Goal: Navigation & Orientation: Find specific page/section

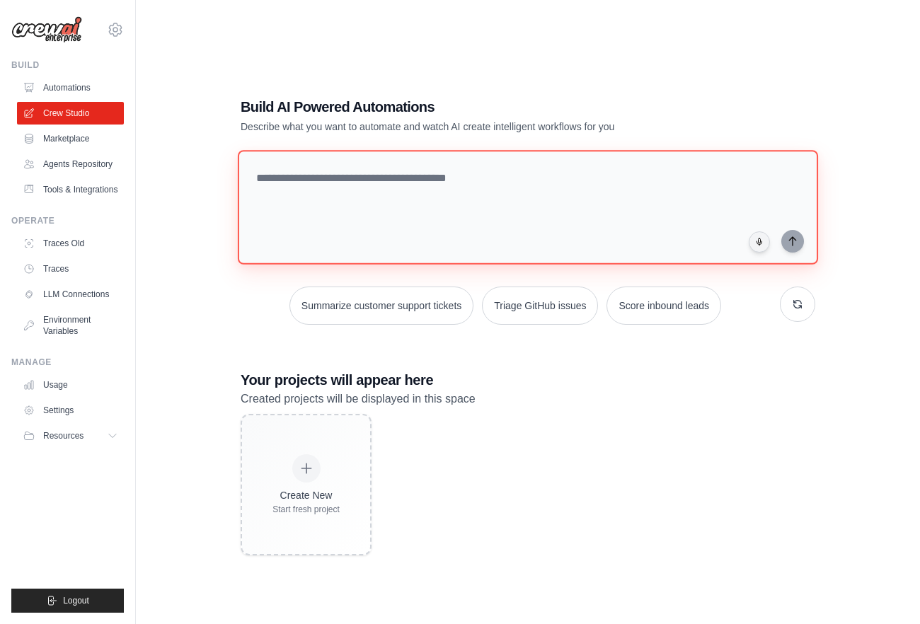
click at [393, 214] on textarea at bounding box center [528, 207] width 580 height 115
type textarea "*"
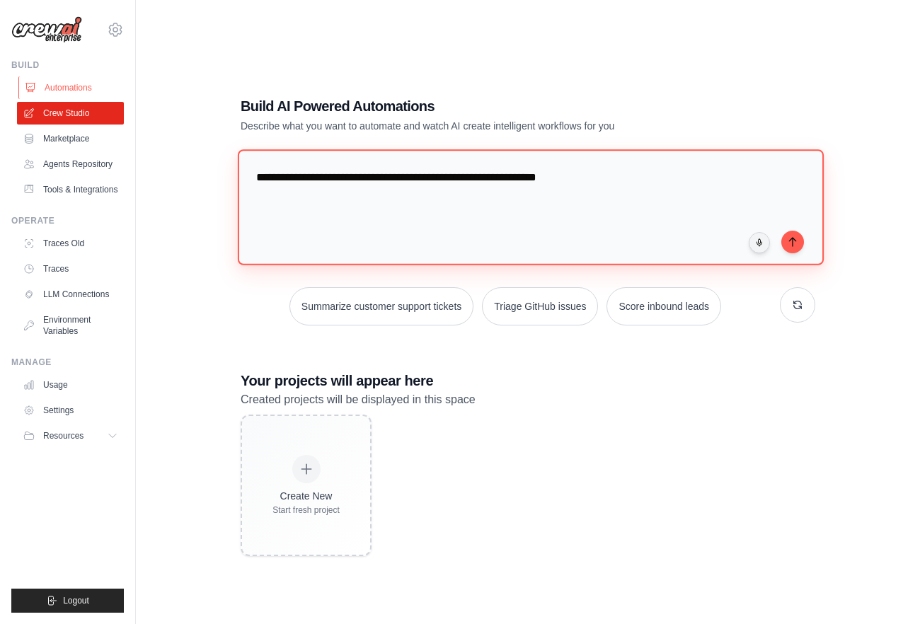
type textarea "**********"
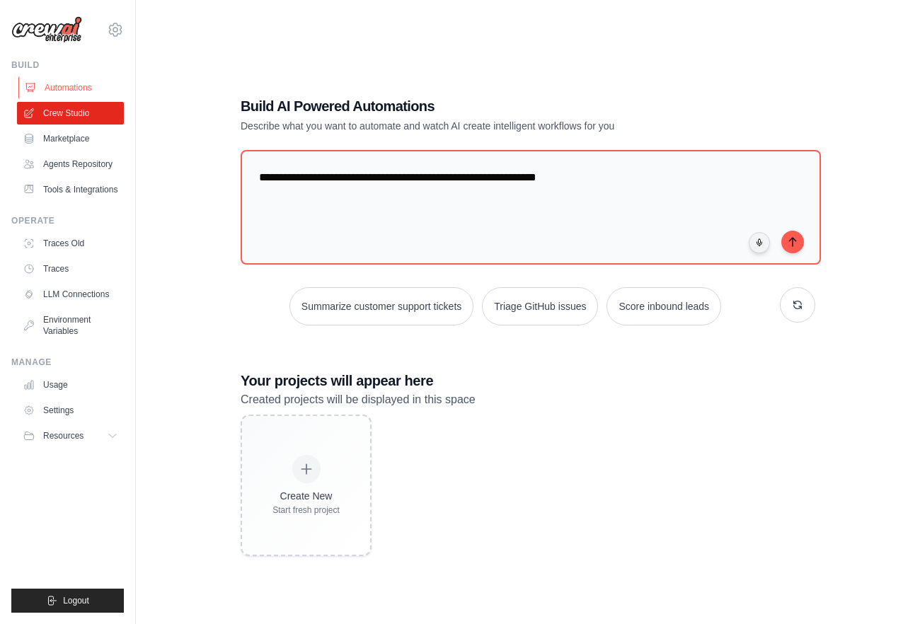
click at [91, 87] on link "Automations" at bounding box center [71, 87] width 107 height 23
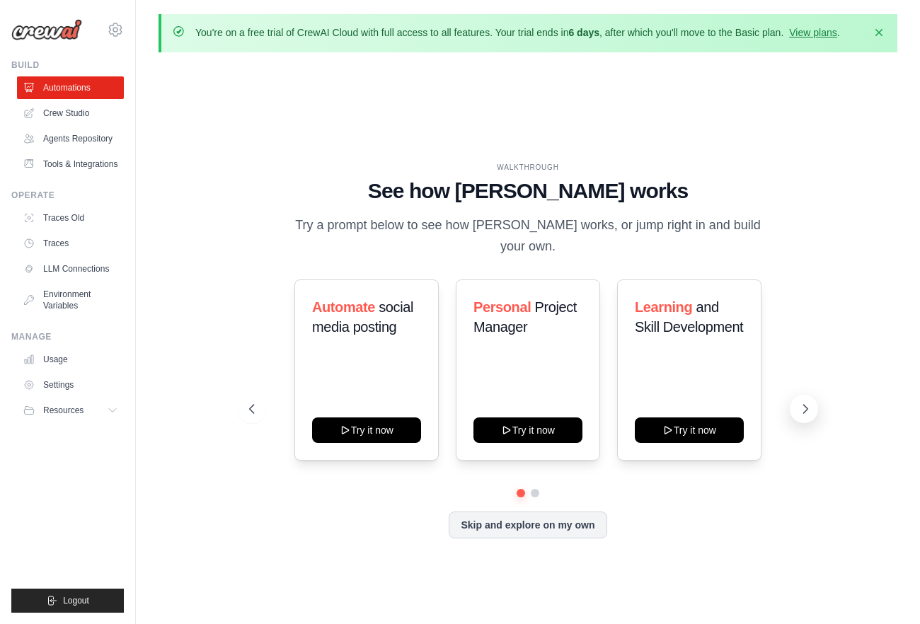
click at [800, 402] on icon at bounding box center [805, 409] width 14 height 14
click at [97, 134] on link "Agents Repository" at bounding box center [71, 138] width 107 height 23
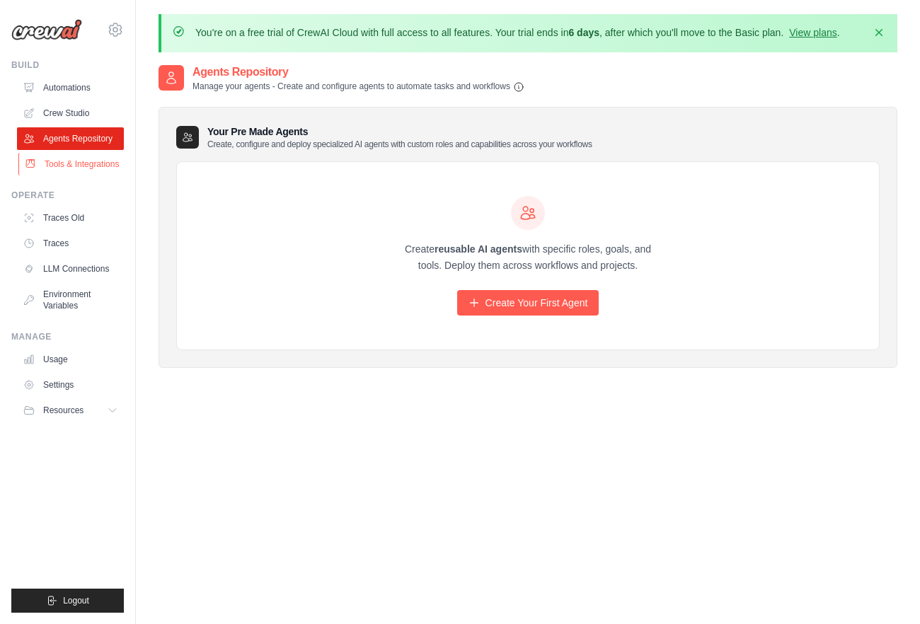
click at [91, 163] on link "Tools & Integrations" at bounding box center [71, 164] width 107 height 23
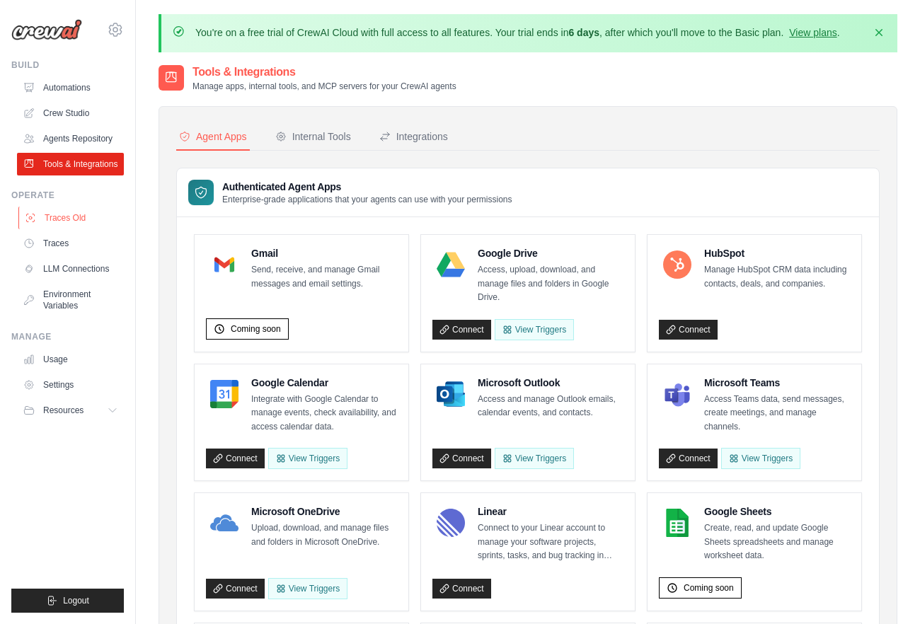
click at [91, 222] on link "Traces Old" at bounding box center [71, 218] width 107 height 23
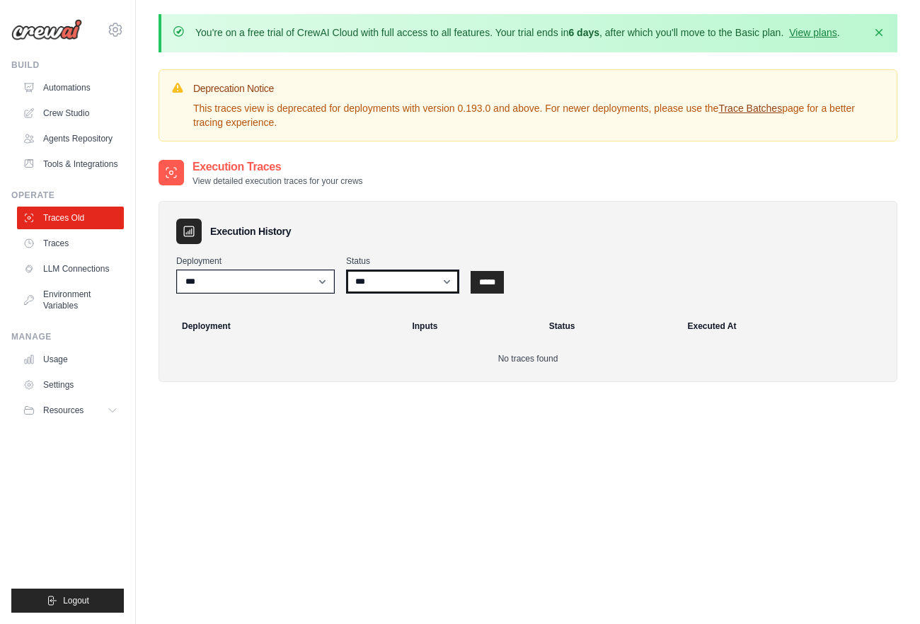
select select "*********"
click at [342, 416] on div "Execution Traces View detailed execution traces for your crews Execution Histor…" at bounding box center [528, 471] width 739 height 624
click at [67, 248] on link "Traces" at bounding box center [71, 243] width 107 height 23
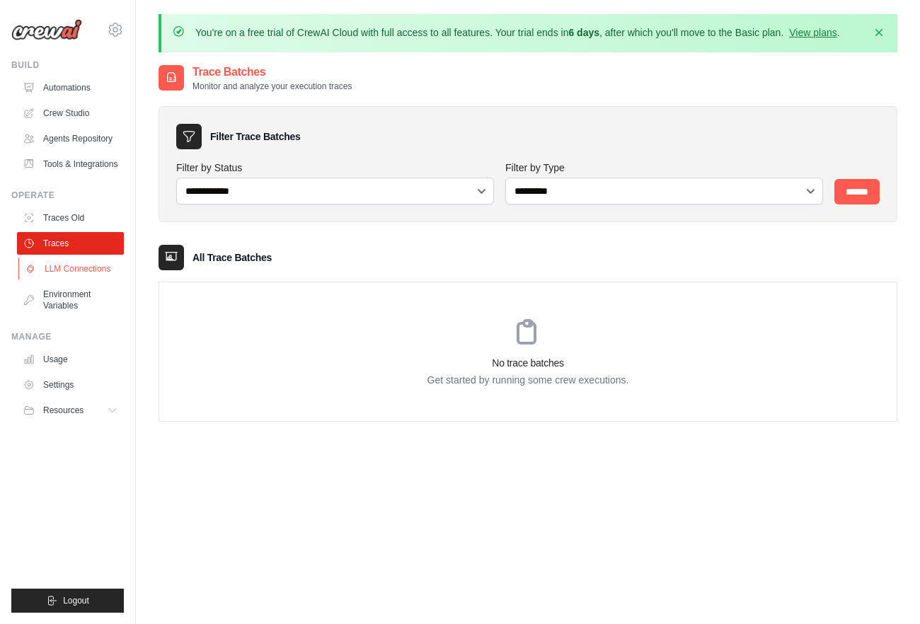
click at [80, 275] on link "LLM Connections" at bounding box center [71, 269] width 107 height 23
